Goal: Information Seeking & Learning: Understand process/instructions

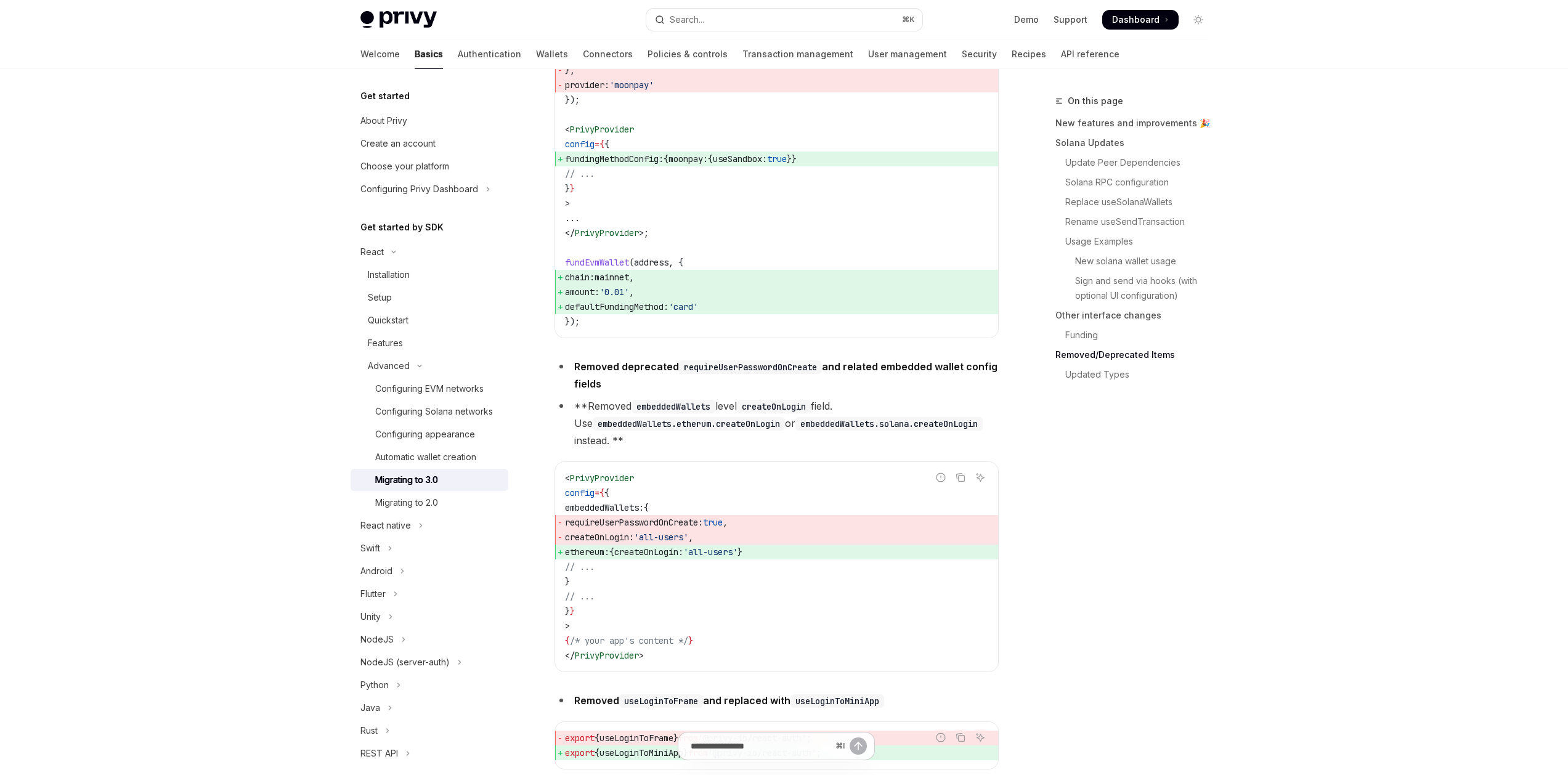
scroll to position [4652, 0]
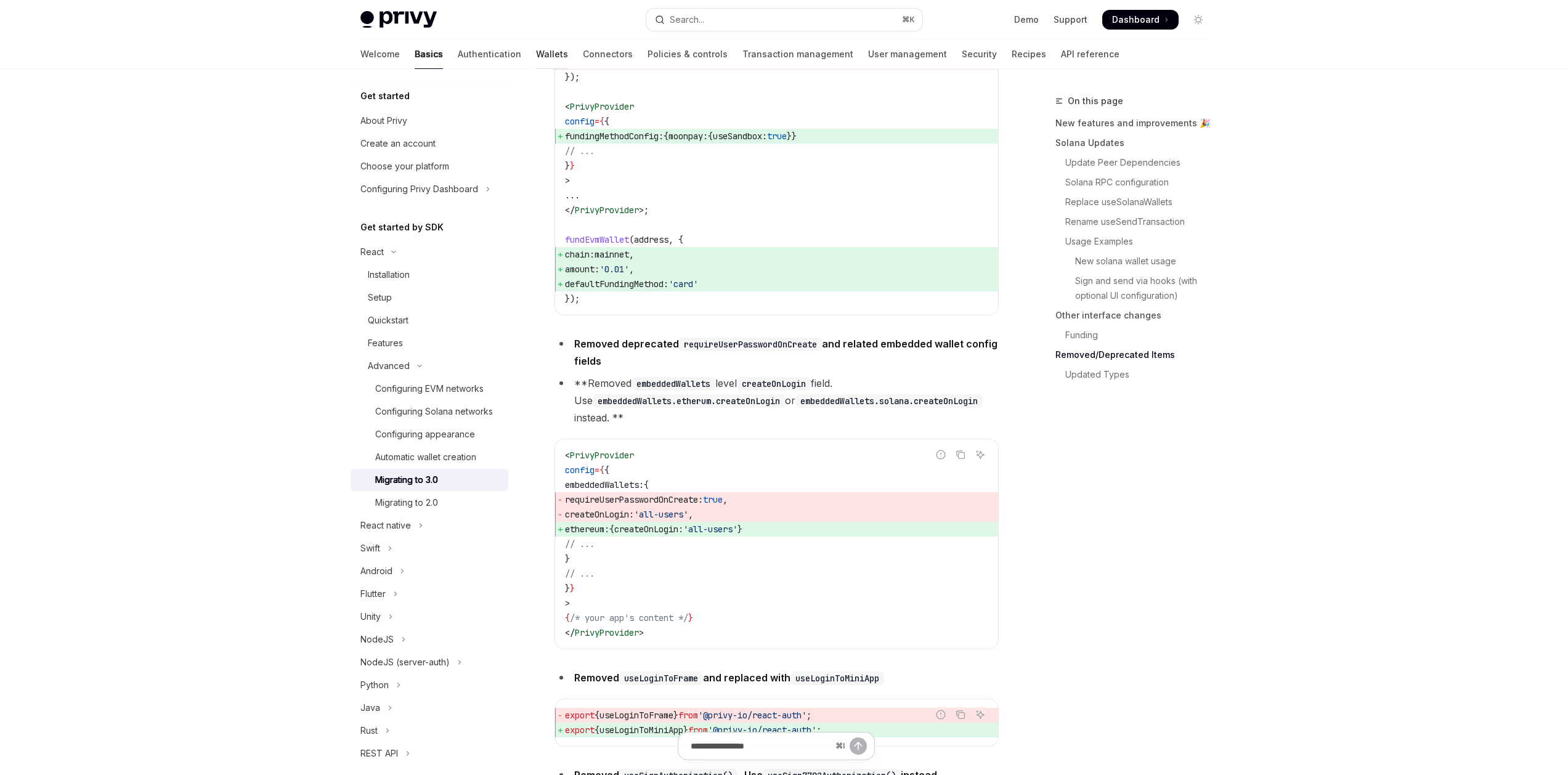
click at [536, 50] on link "Wallets" at bounding box center [552, 54] width 32 height 30
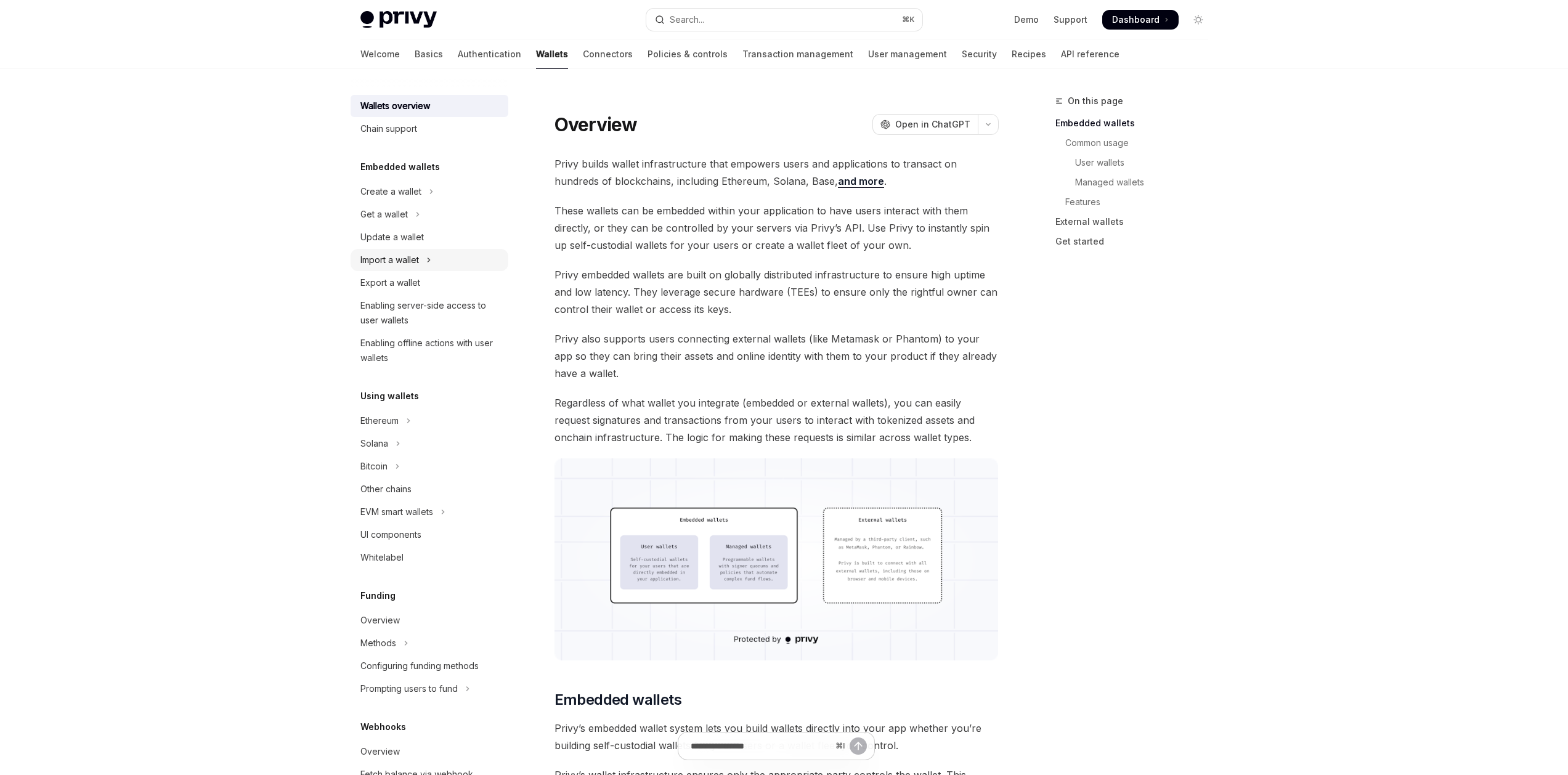
click at [420, 256] on button "Import a wallet" at bounding box center [430, 260] width 158 height 22
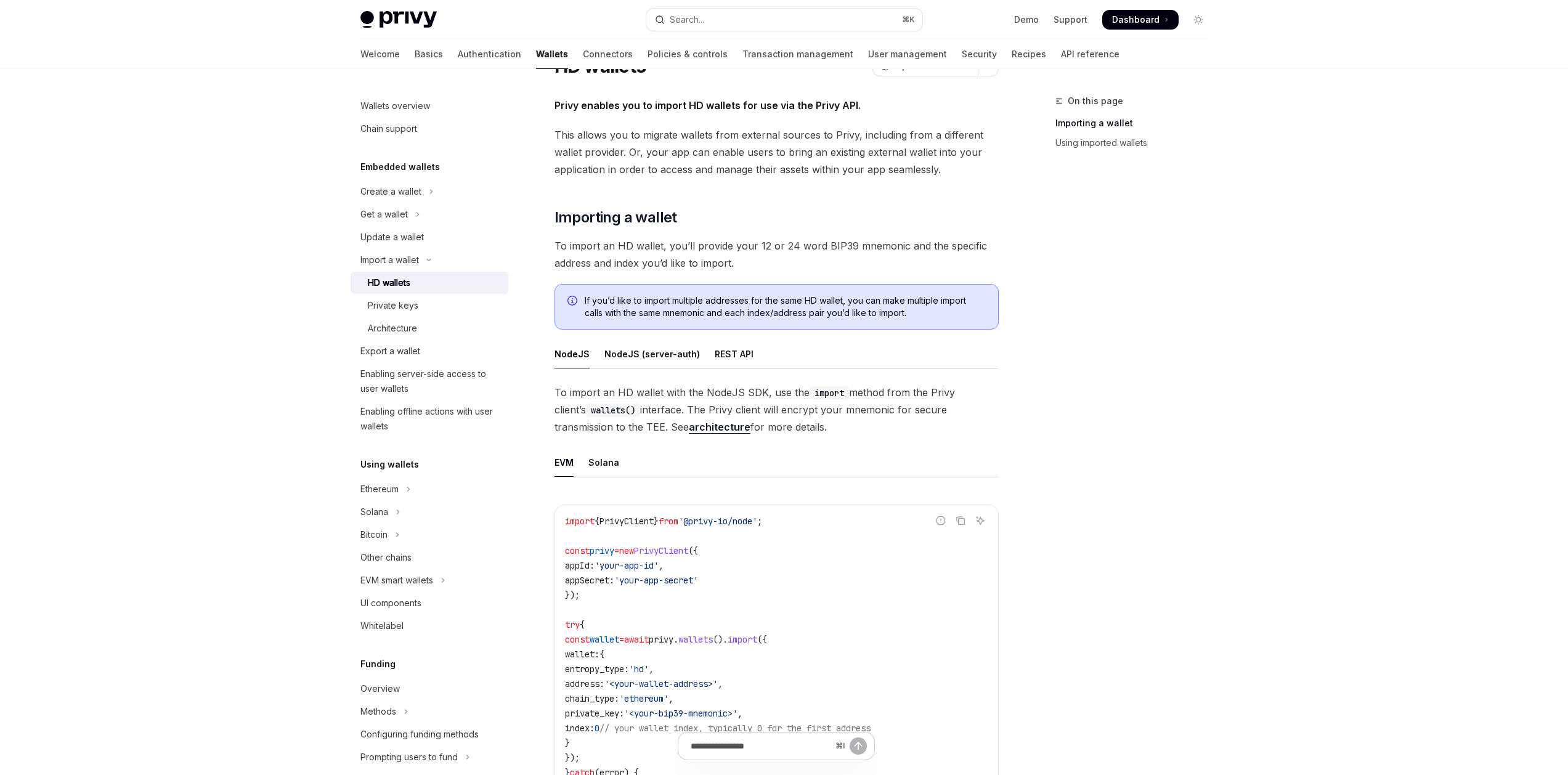
scroll to position [57, 0]
click at [396, 305] on div "Private keys" at bounding box center [393, 306] width 51 height 15
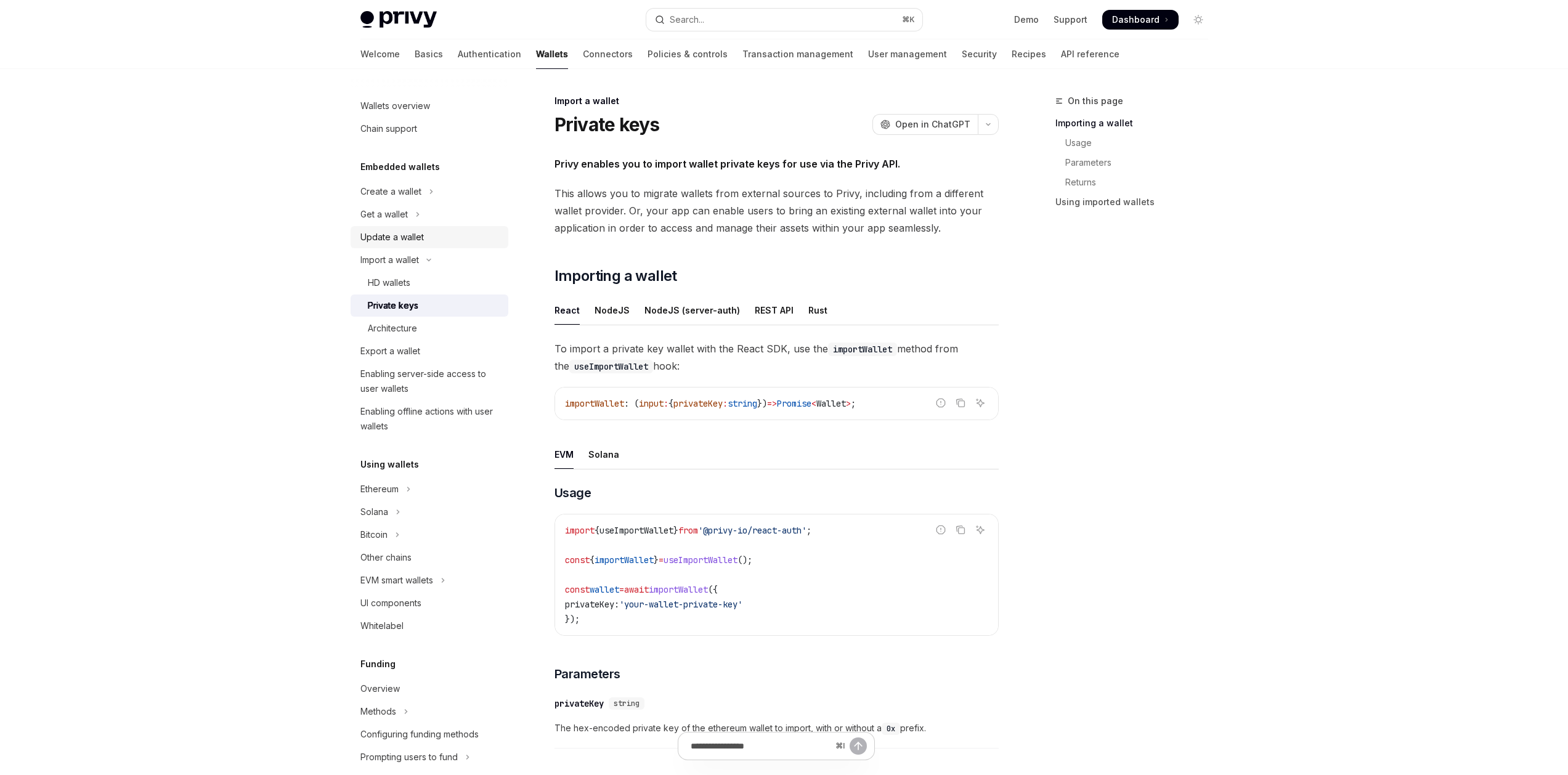
click at [387, 236] on div "Update a wallet" at bounding box center [392, 237] width 64 height 15
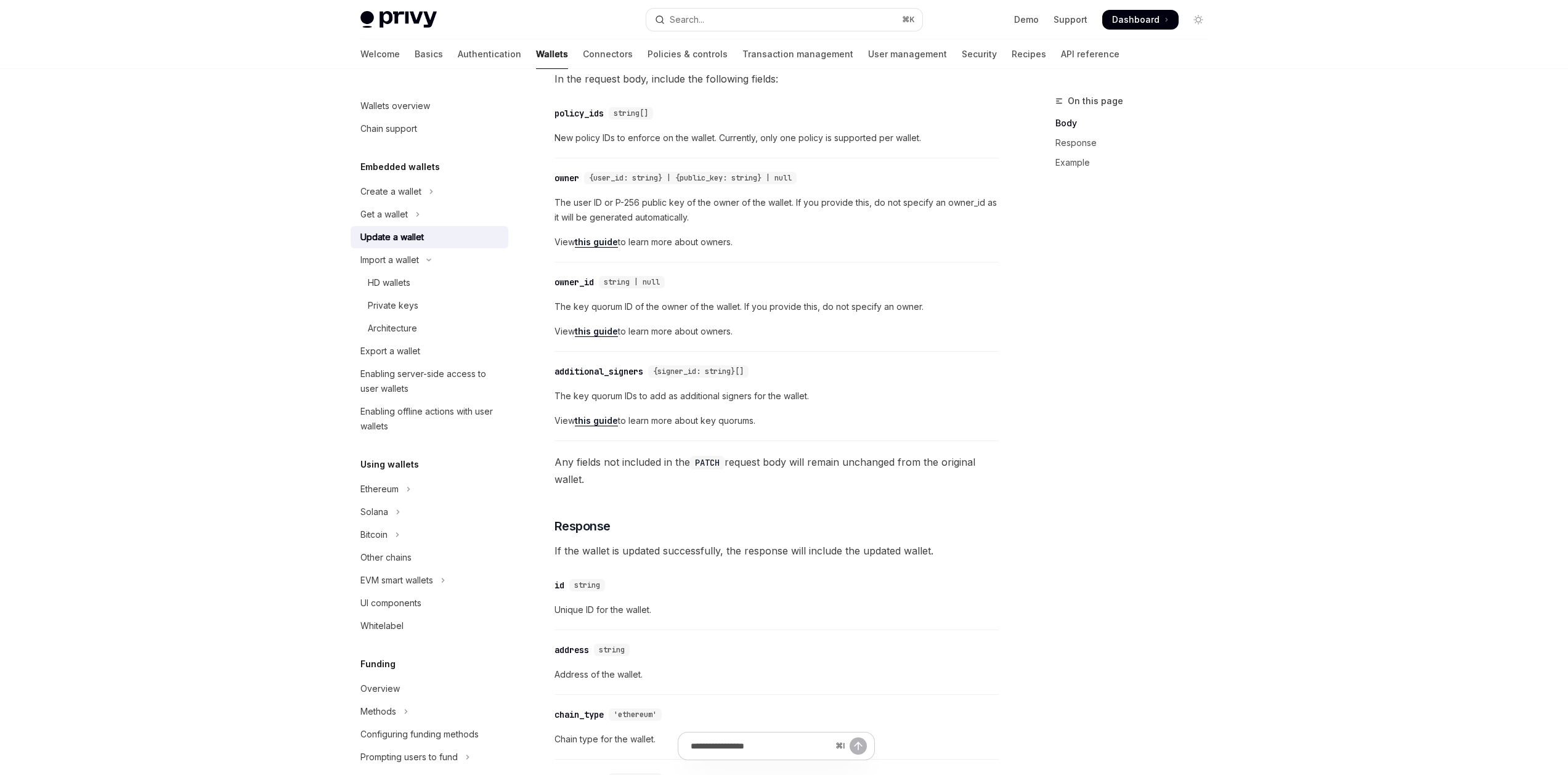
scroll to position [373, 0]
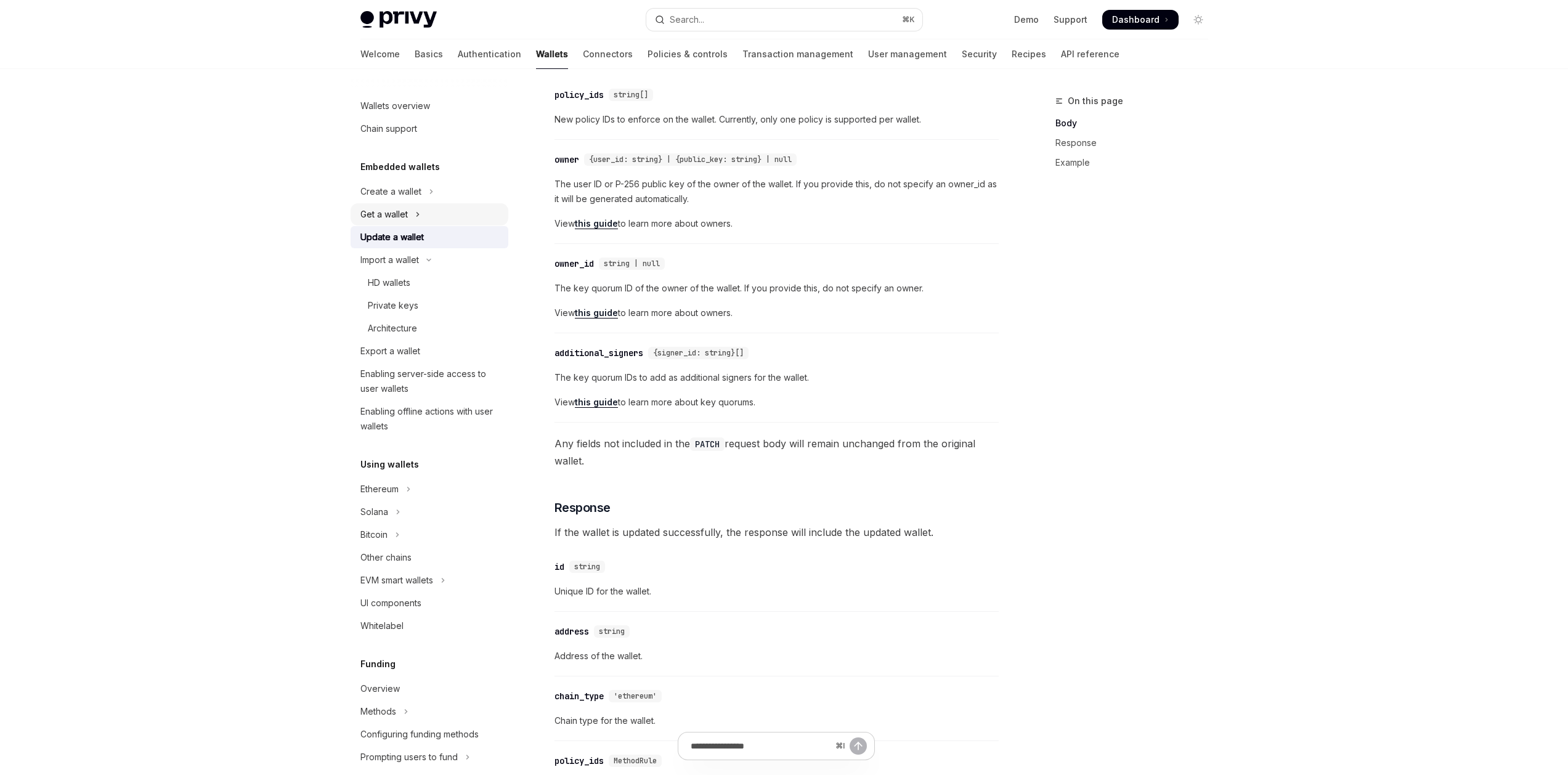
click at [408, 218] on button "Get a wallet" at bounding box center [430, 214] width 158 height 22
type textarea "*"
